Goal: Browse casually: Explore the website without a specific task or goal

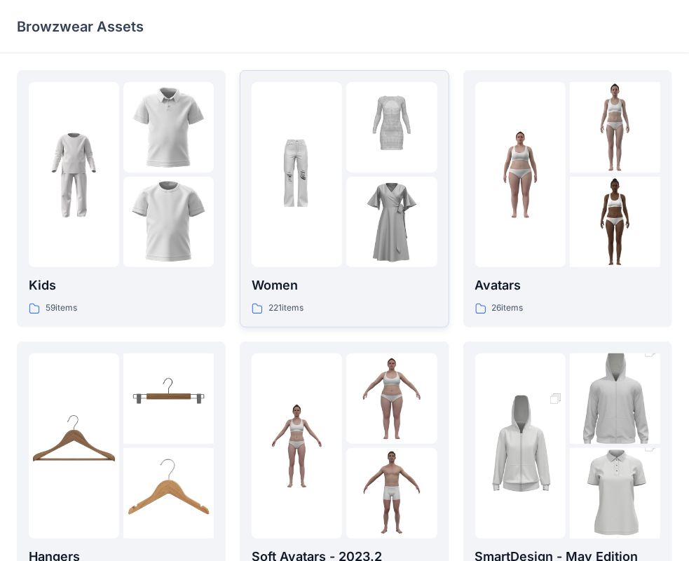
click at [330, 178] on img at bounding box center [297, 175] width 90 height 90
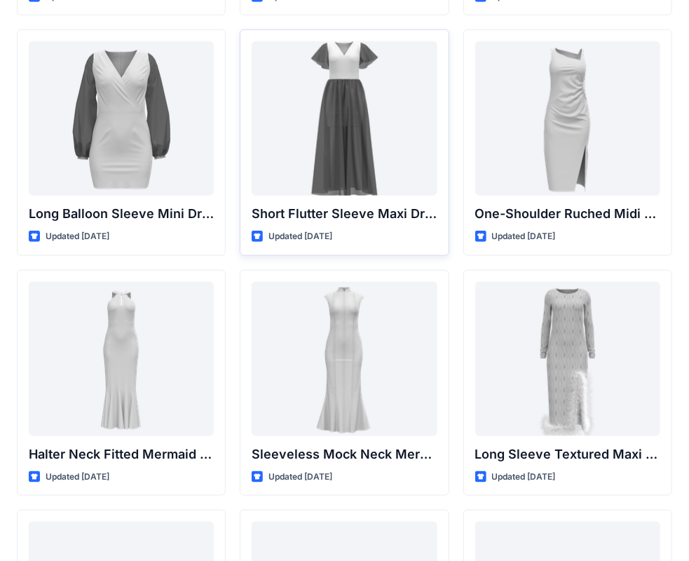
scroll to position [591, 0]
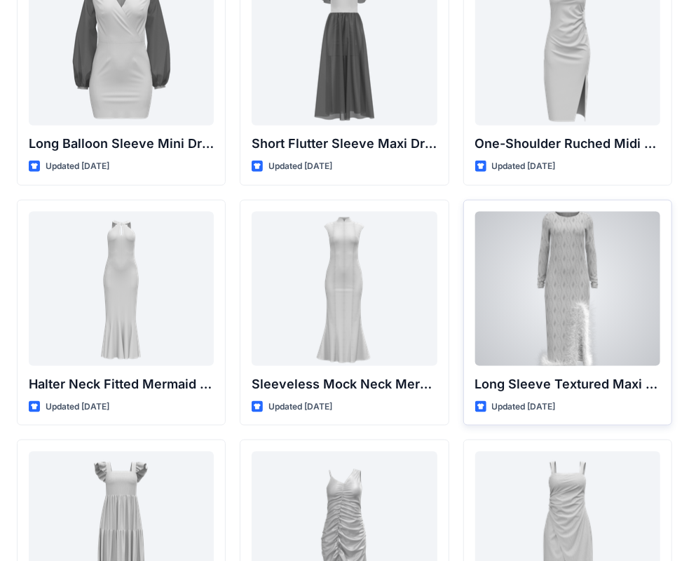
click at [583, 281] on div at bounding box center [567, 289] width 185 height 154
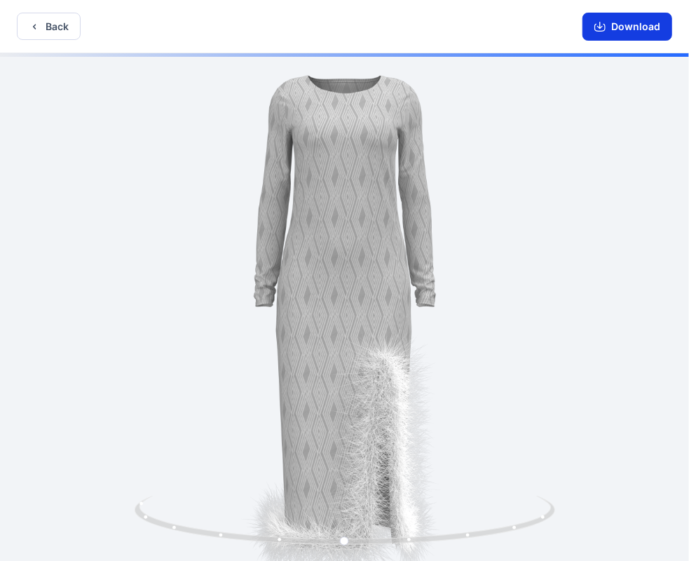
click at [613, 22] on button "Download" at bounding box center [627, 27] width 90 height 28
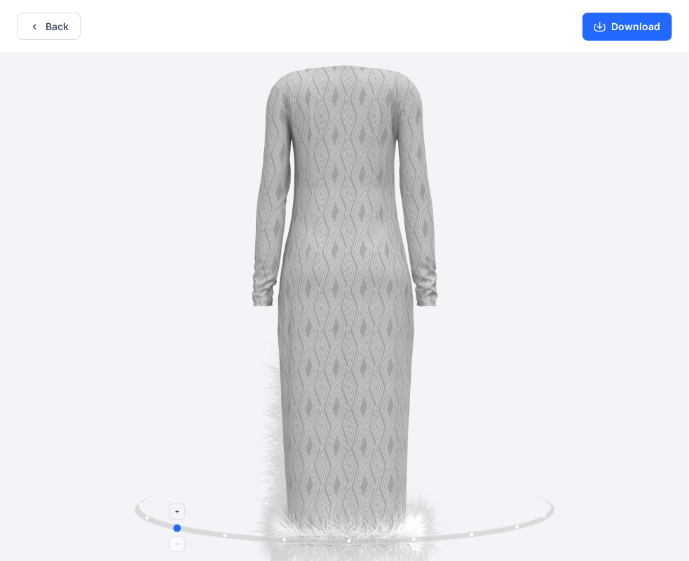
drag, startPoint x: 385, startPoint y: 544, endPoint x: 212, endPoint y: 504, distance: 177.7
click at [212, 504] on icon at bounding box center [347, 522] width 424 height 53
drag, startPoint x: 352, startPoint y: 259, endPoint x: 320, endPoint y: 421, distance: 164.3
click at [320, 421] on div at bounding box center [344, 308] width 689 height 510
drag, startPoint x: 350, startPoint y: 268, endPoint x: 355, endPoint y: 384, distance: 115.7
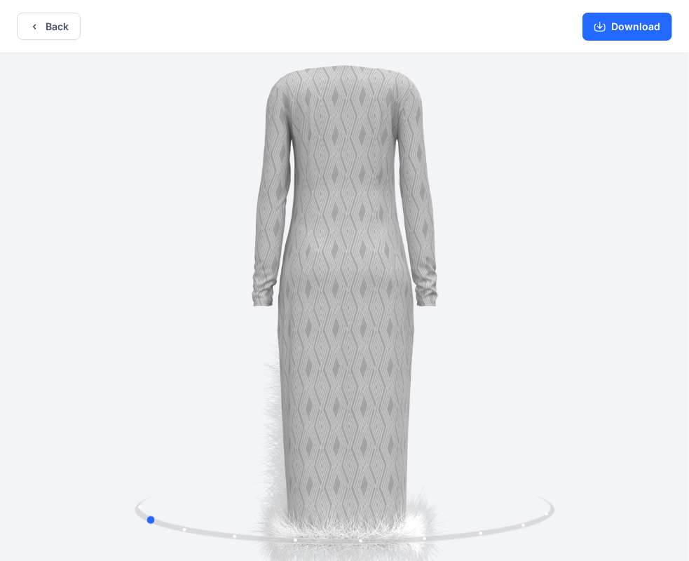
click at [355, 384] on div at bounding box center [344, 308] width 689 height 510
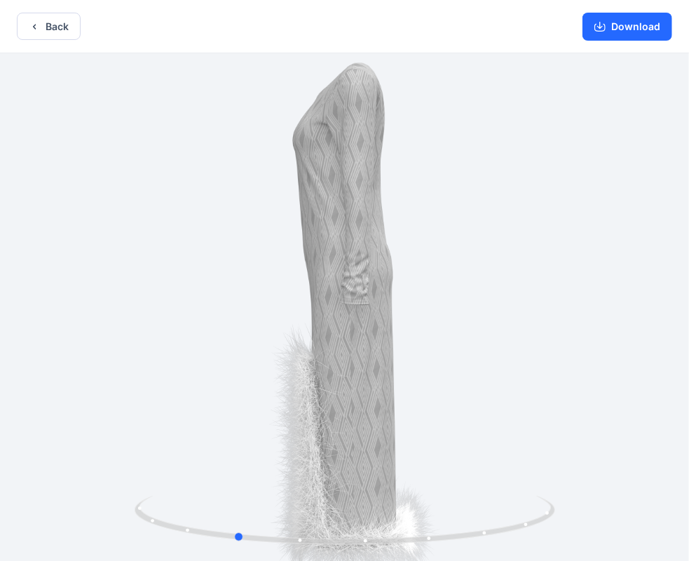
drag, startPoint x: 289, startPoint y: 540, endPoint x: 381, endPoint y: 485, distance: 106.3
click at [381, 485] on div at bounding box center [344, 308] width 689 height 510
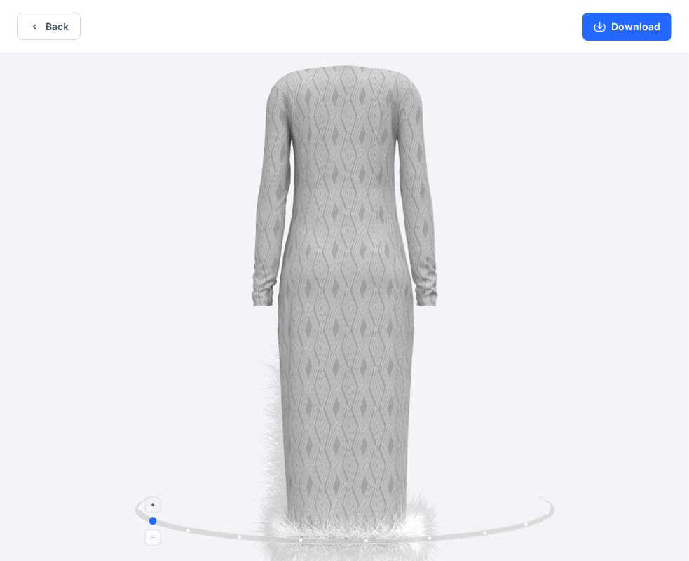
drag, startPoint x: 464, startPoint y: 533, endPoint x: 375, endPoint y: 510, distance: 92.0
click at [375, 510] on icon at bounding box center [347, 522] width 424 height 53
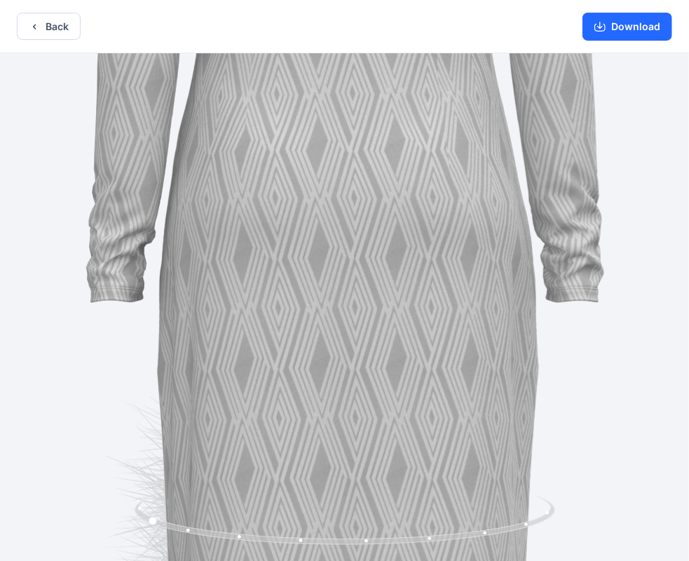
drag, startPoint x: 318, startPoint y: 282, endPoint x: 356, endPoint y: 322, distance: 56.0
click at [346, 346] on img at bounding box center [344, 308] width 1421 height 1421
